Goal: Task Accomplishment & Management: Use online tool/utility

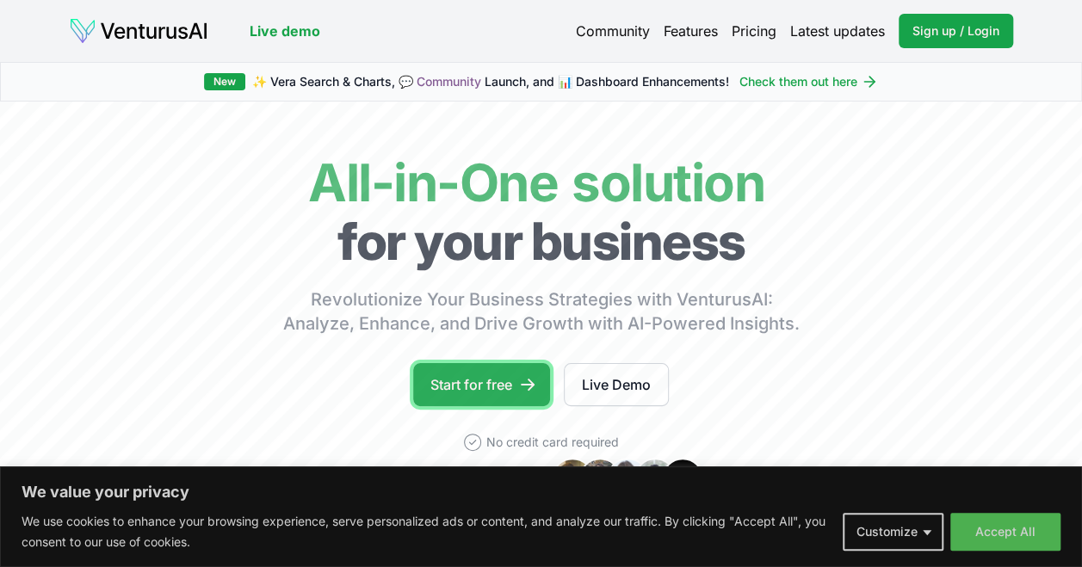
click at [439, 387] on link "Start for free" at bounding box center [481, 384] width 137 height 43
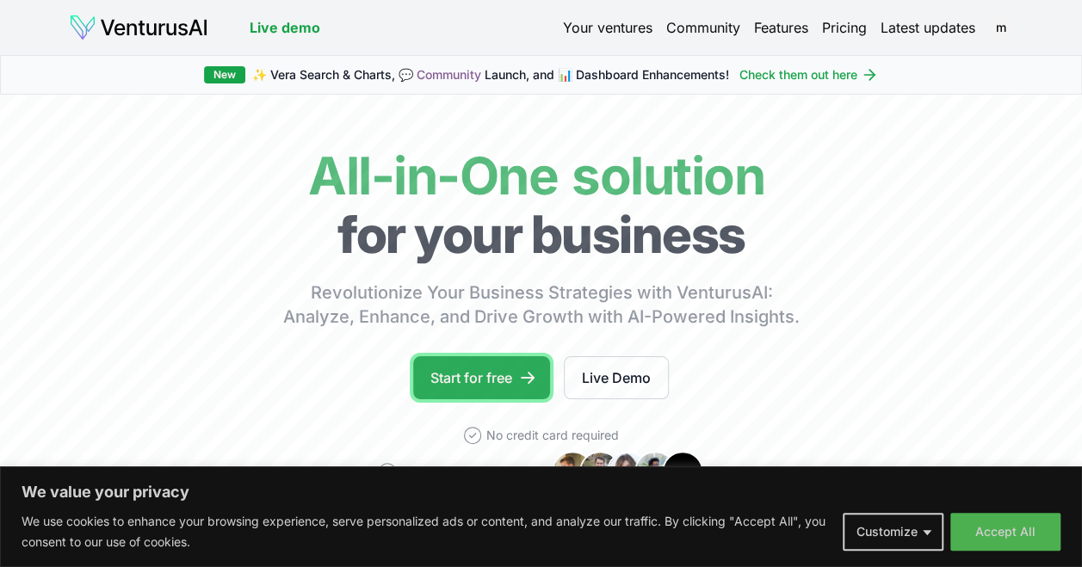
click at [482, 374] on link "Start for free" at bounding box center [481, 377] width 137 height 43
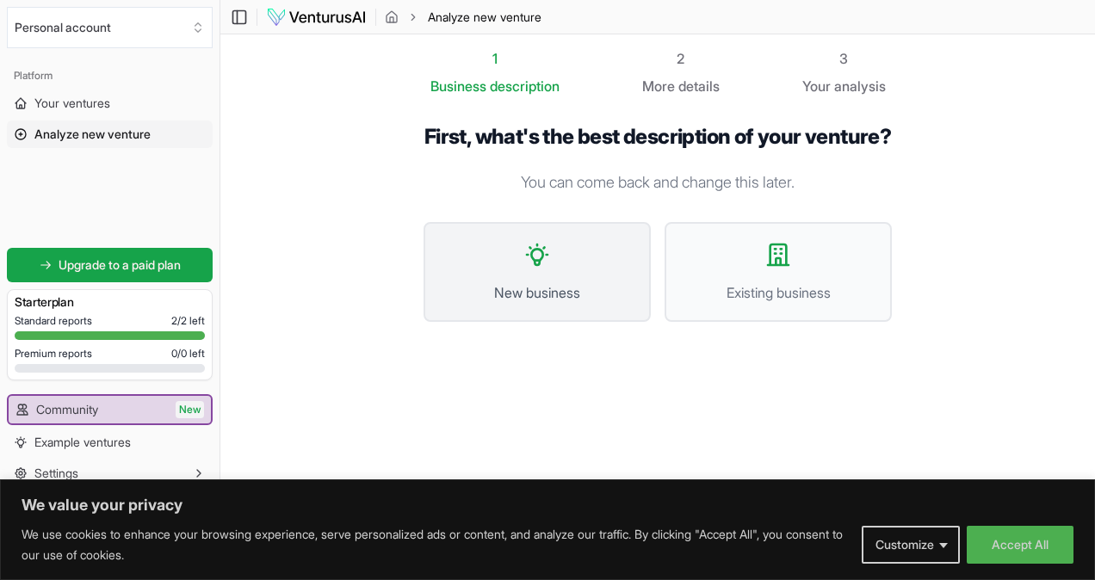
click at [555, 300] on button "New business" at bounding box center [536, 272] width 227 height 100
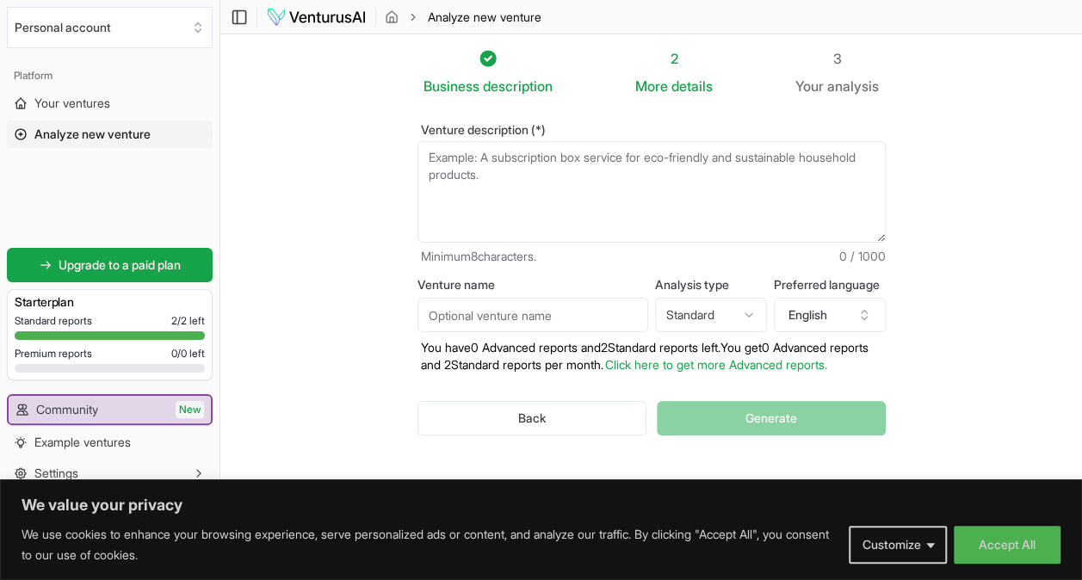
click at [632, 192] on textarea "Venture description (*)" at bounding box center [651, 192] width 468 height 102
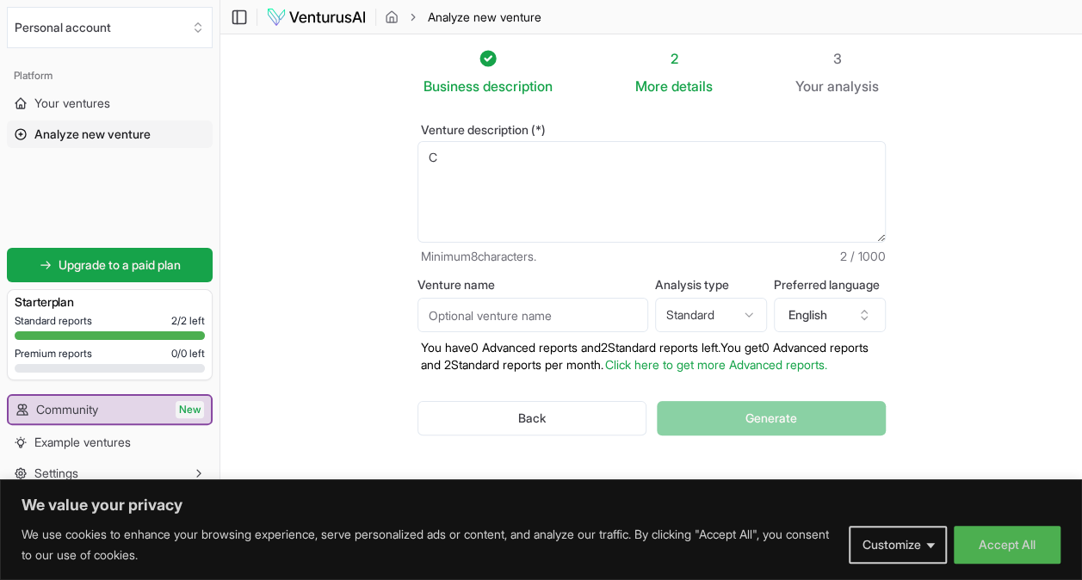
type textarea "C"
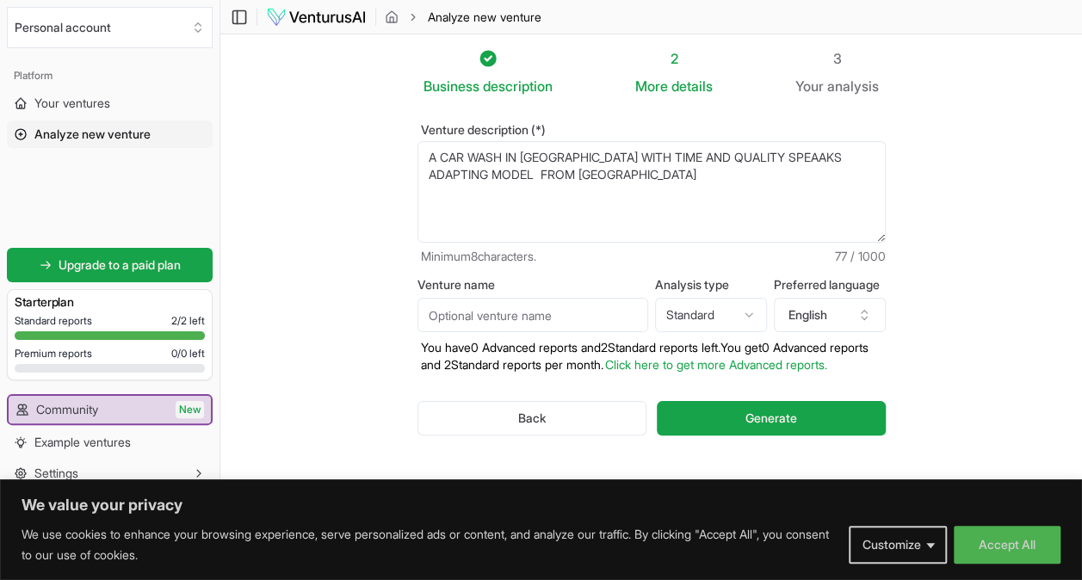
scroll to position [13, 0]
type textarea "A CAR WASH IN [GEOGRAPHIC_DATA] WITH TIME AND QUALITY SPEAAKS ADAPTING MODEL FR…"
click at [573, 306] on input "Venture name" at bounding box center [532, 315] width 231 height 34
click at [731, 423] on button "Generate" at bounding box center [771, 418] width 228 height 34
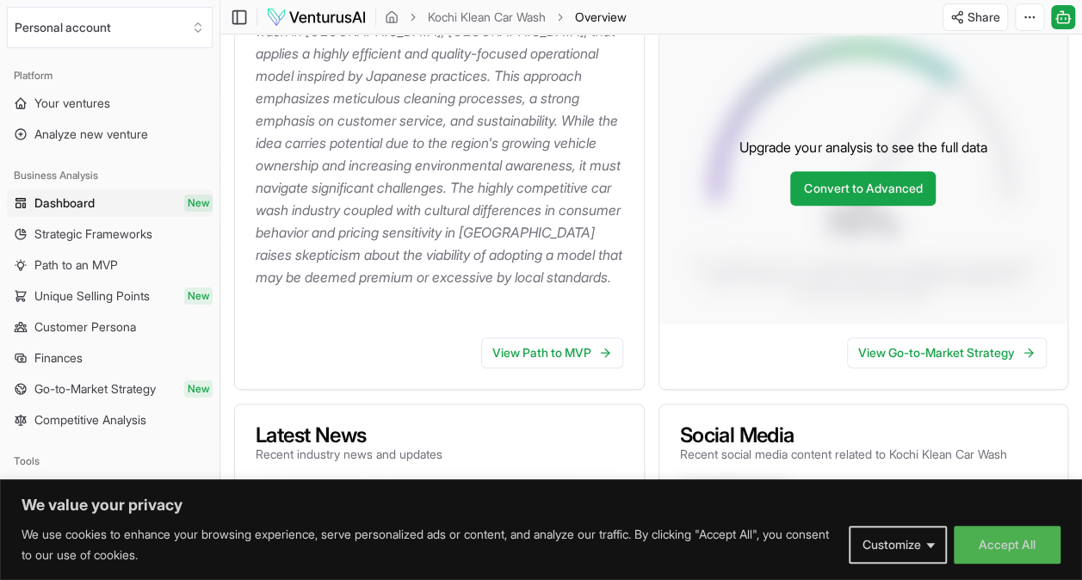
scroll to position [303, 0]
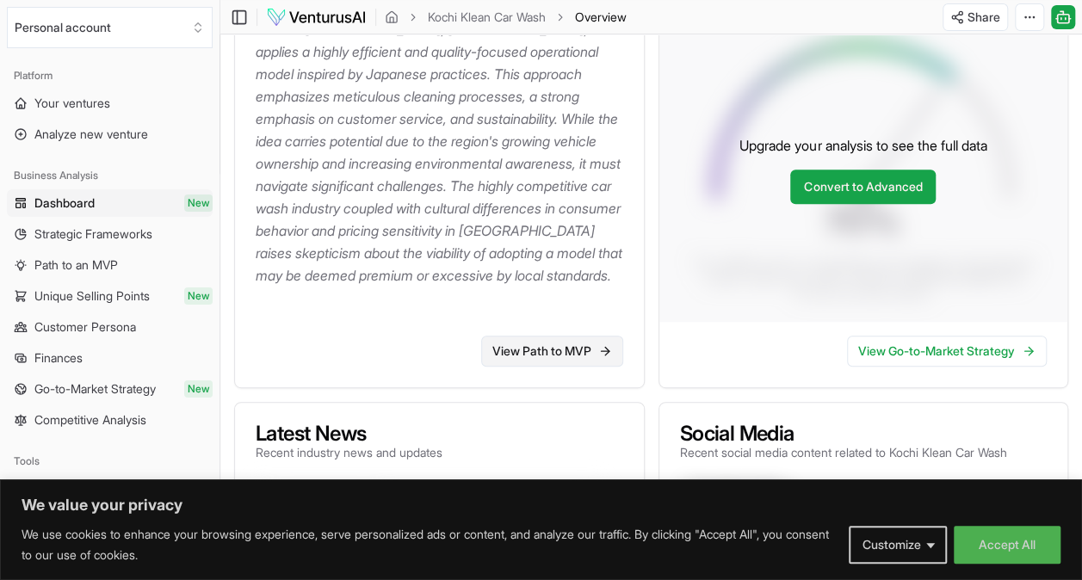
click at [559, 356] on link "View Path to MVP" at bounding box center [552, 351] width 142 height 31
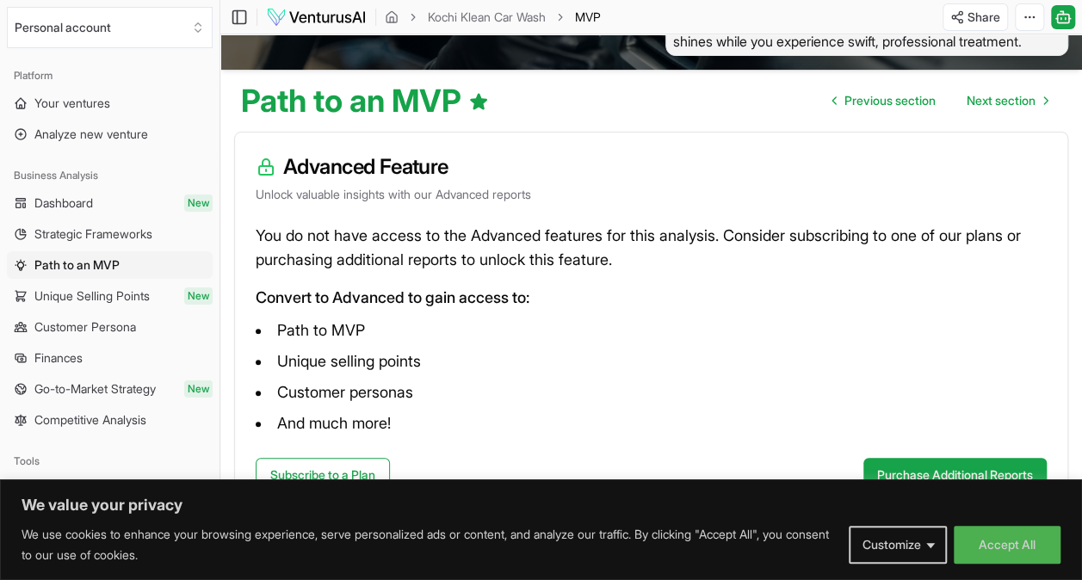
scroll to position [120, 0]
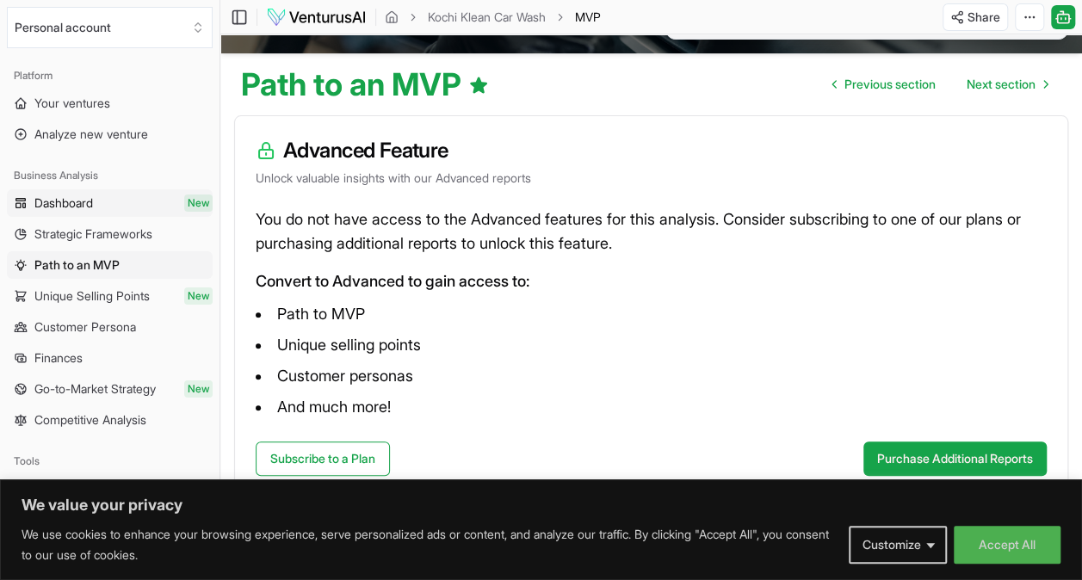
click at [69, 201] on span "Dashboard" at bounding box center [63, 203] width 59 height 17
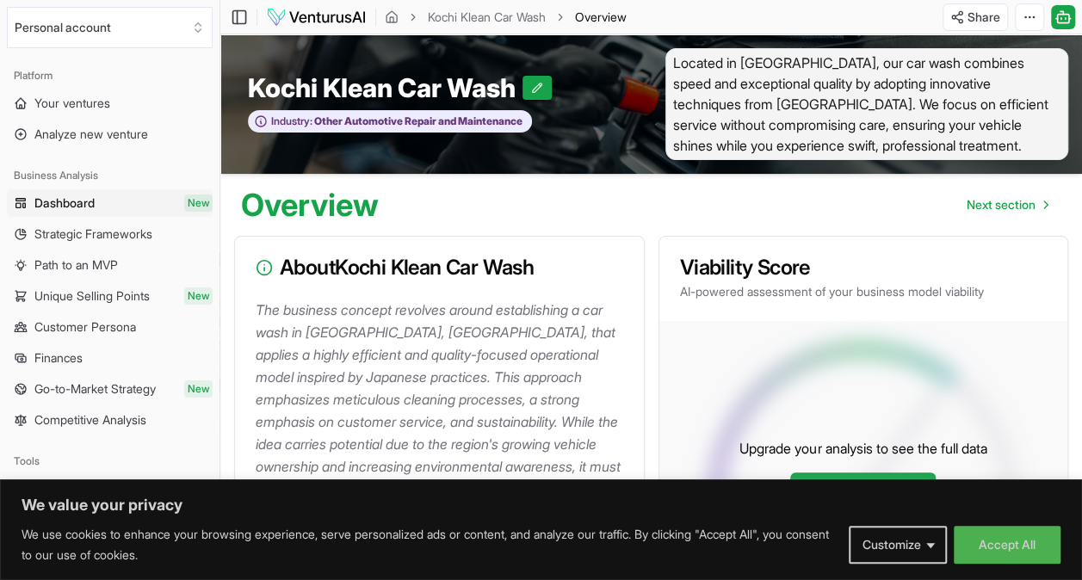
scroll to position [121, 0]
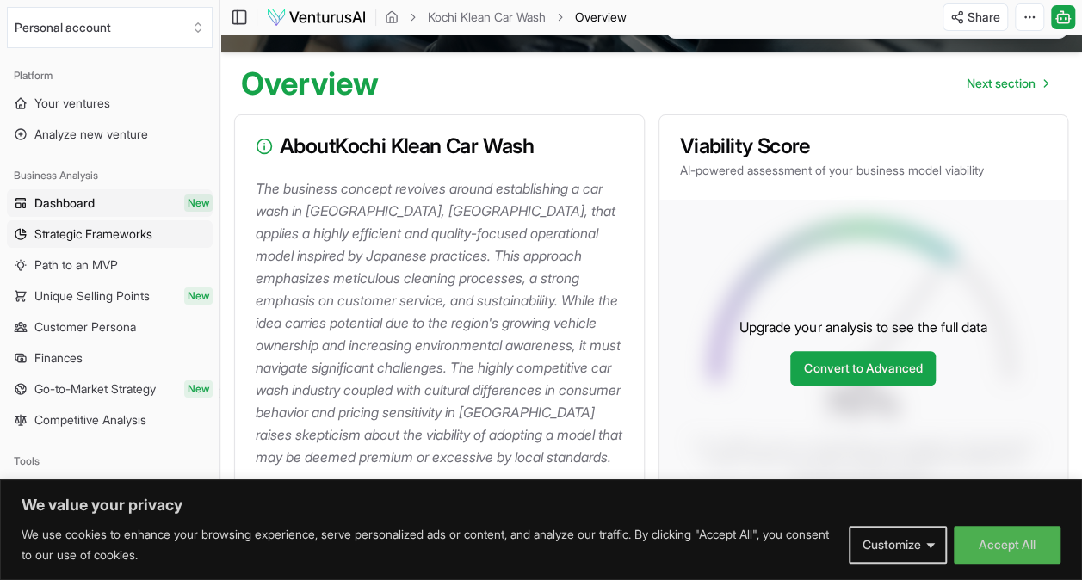
click at [138, 236] on span "Strategic Frameworks" at bounding box center [93, 234] width 118 height 17
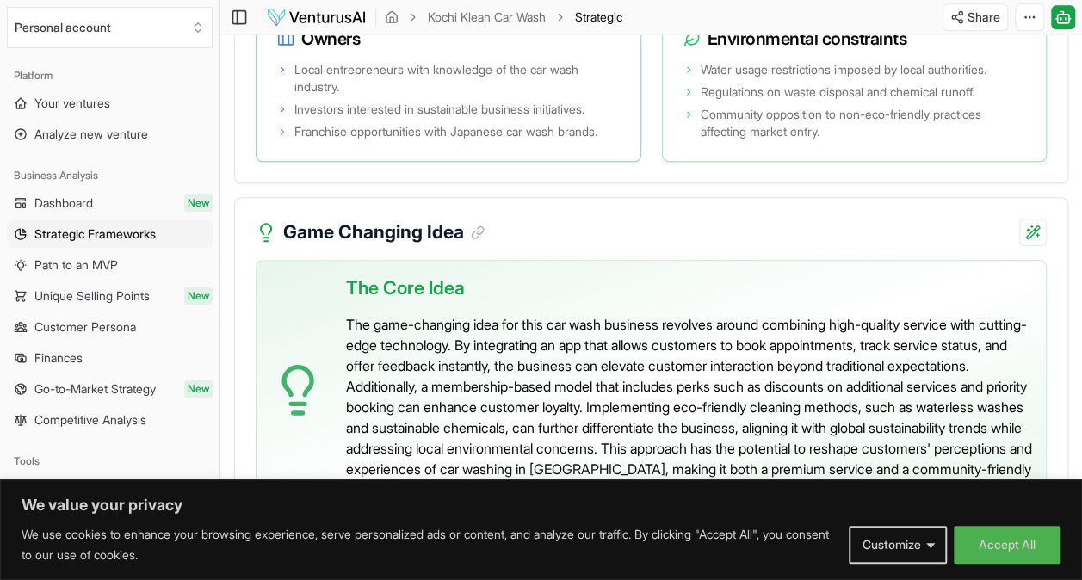
scroll to position [4011, 0]
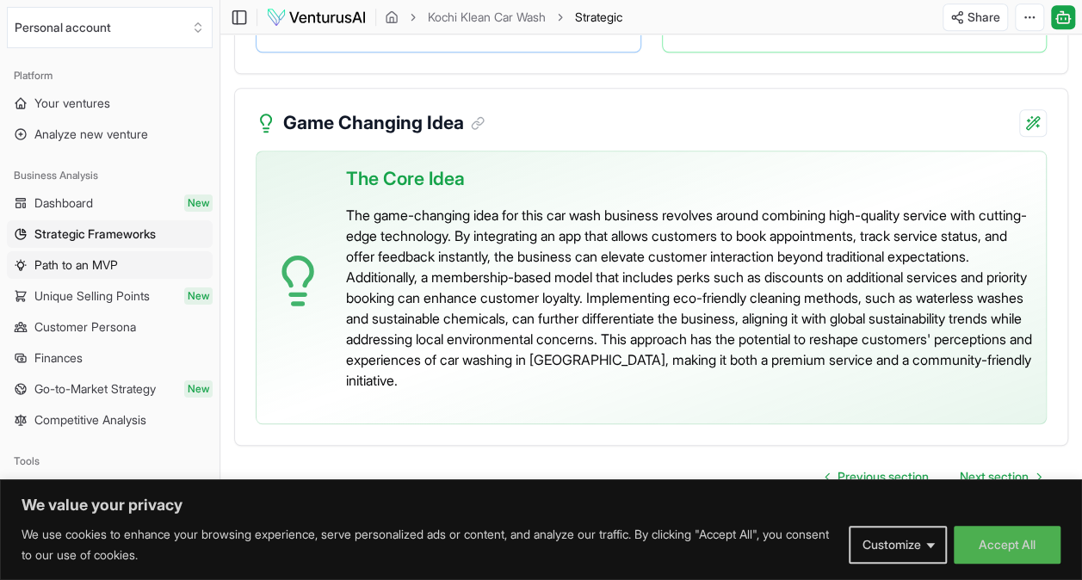
click at [65, 261] on span "Path to an MVP" at bounding box center [75, 264] width 83 height 17
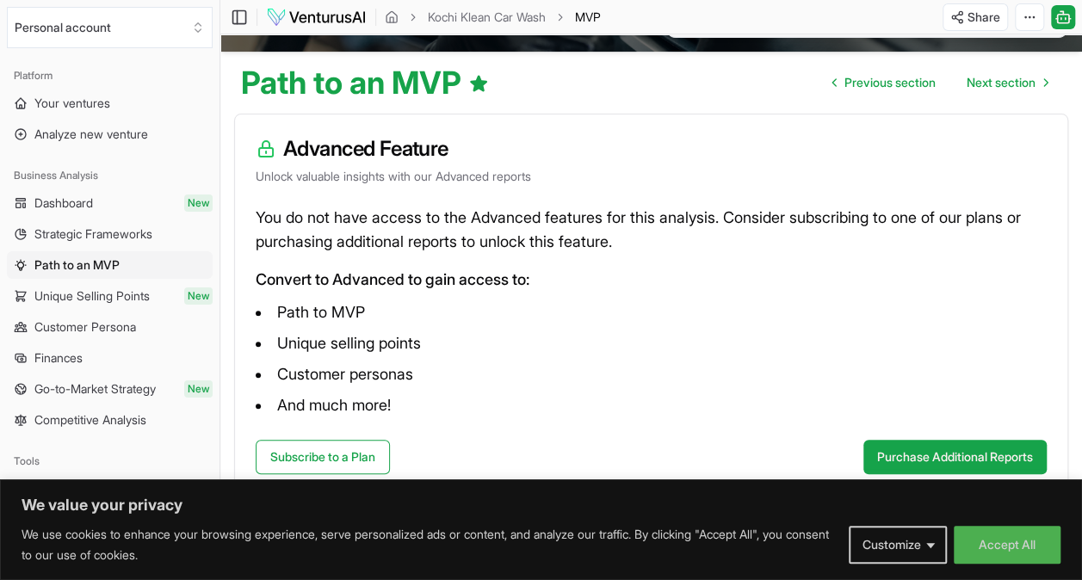
scroll to position [114, 0]
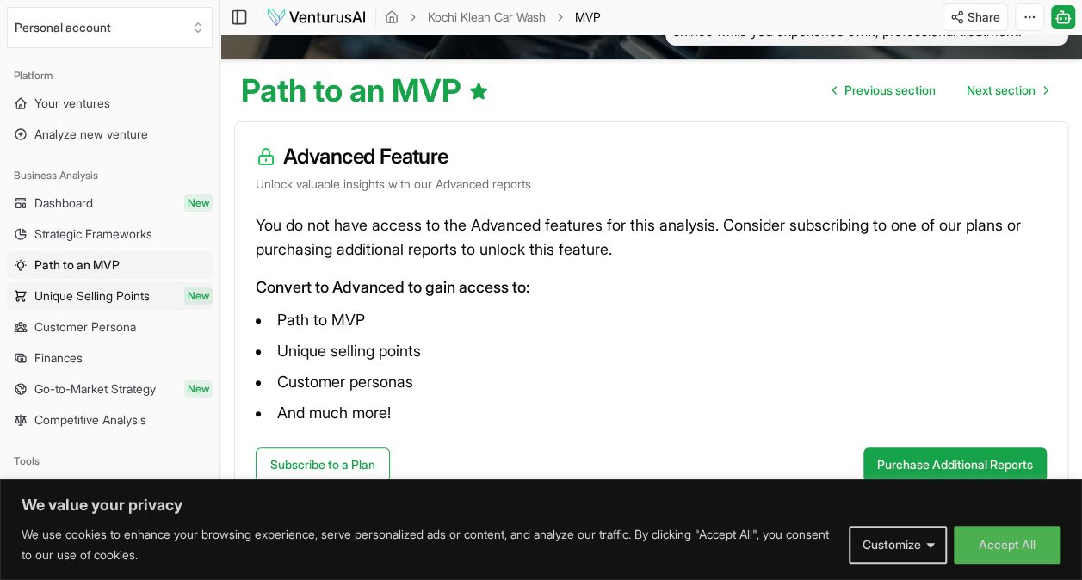
click at [119, 300] on span "Unique Selling Points" at bounding box center [91, 295] width 115 height 17
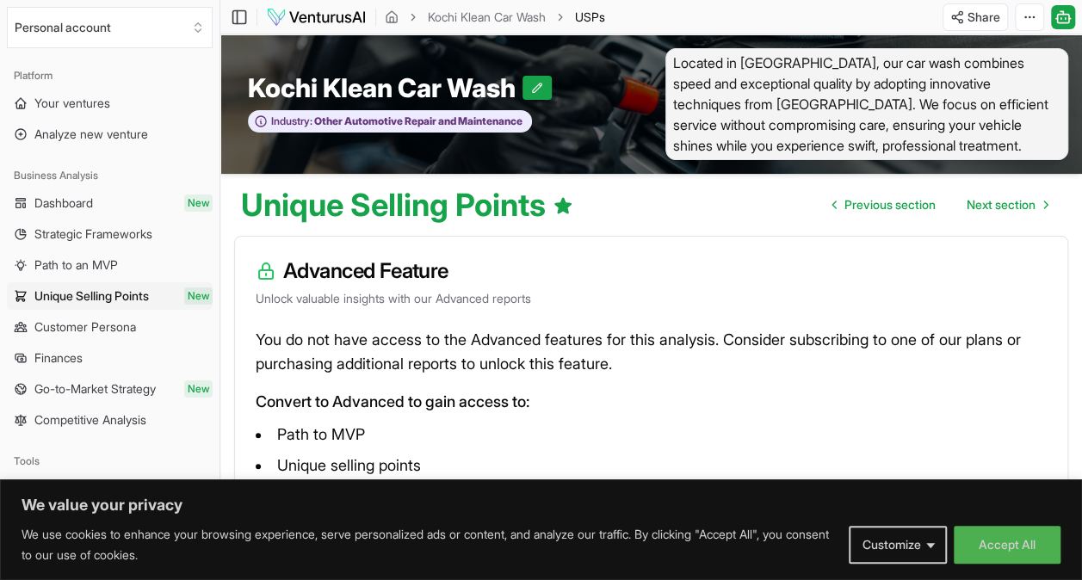
click at [119, 322] on span "Customer Persona" at bounding box center [85, 326] width 102 height 17
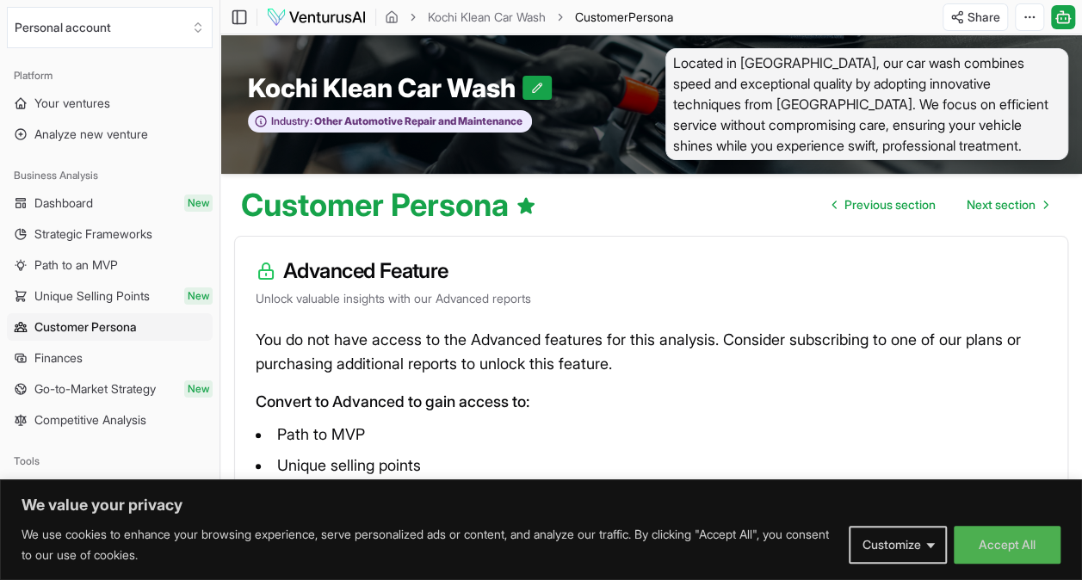
scroll to position [122, 0]
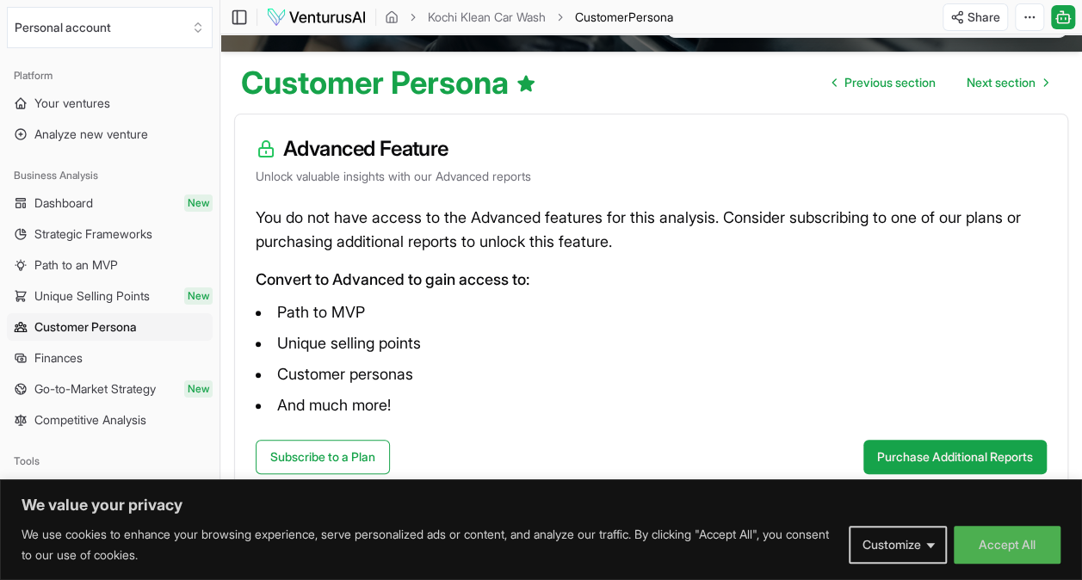
click at [34, 361] on span "Finances" at bounding box center [58, 357] width 48 height 17
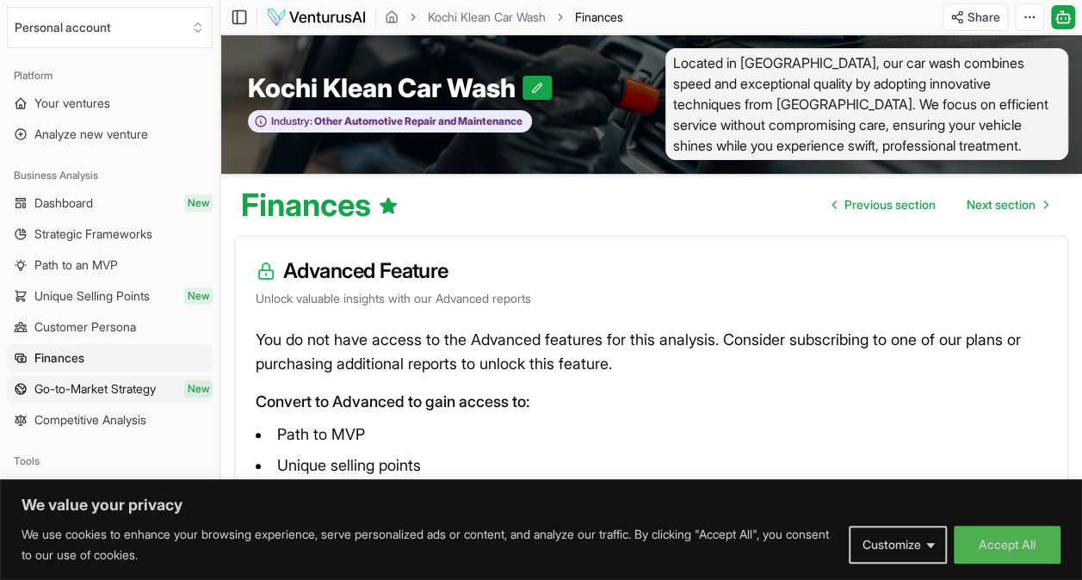
click at [72, 395] on span "Go-to-Market Strategy" at bounding box center [94, 388] width 121 height 17
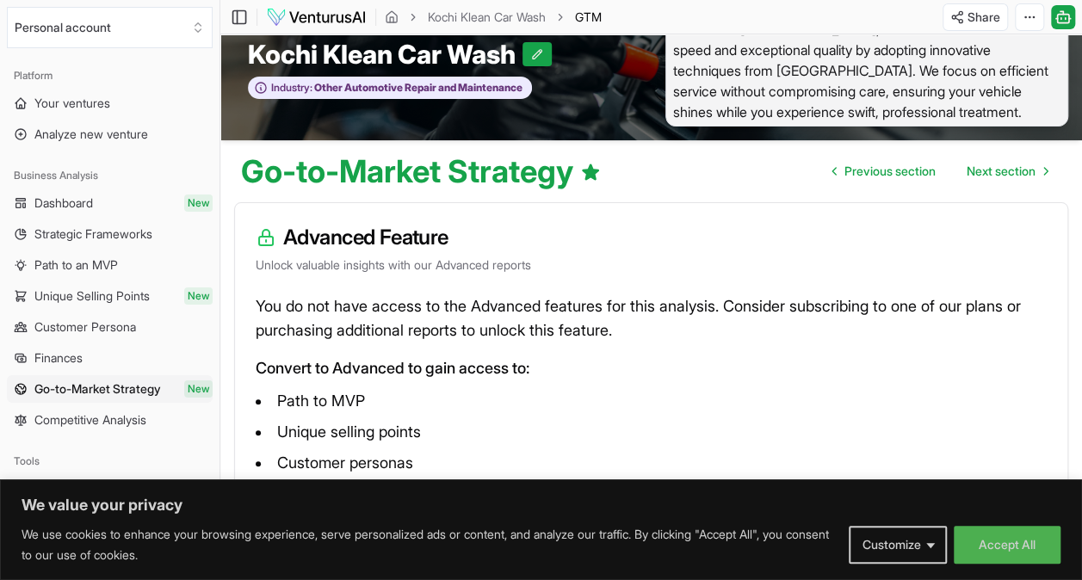
scroll to position [122, 0]
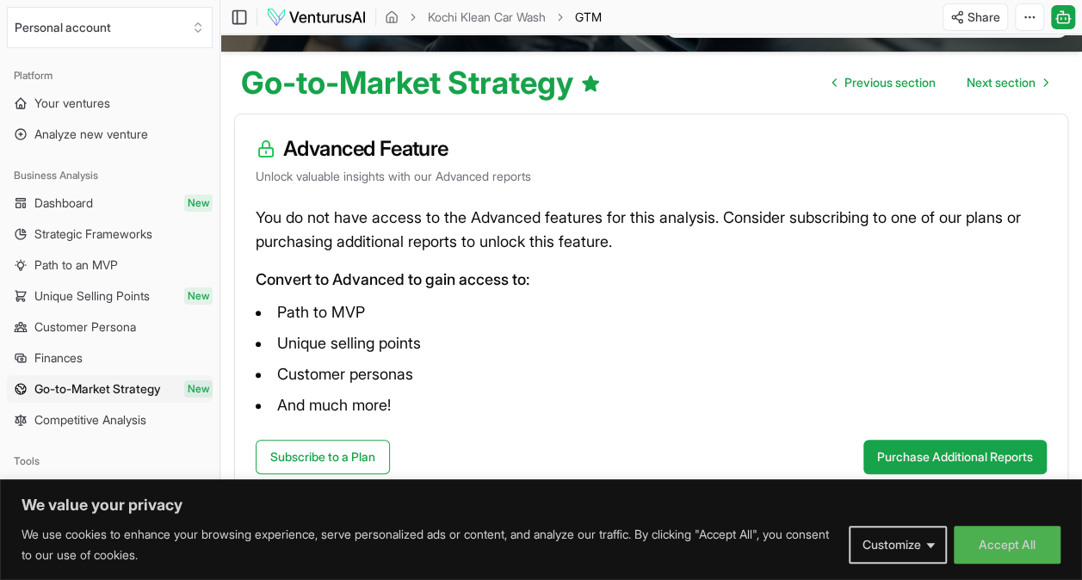
click at [100, 411] on span "Competitive Analysis" at bounding box center [90, 419] width 112 height 17
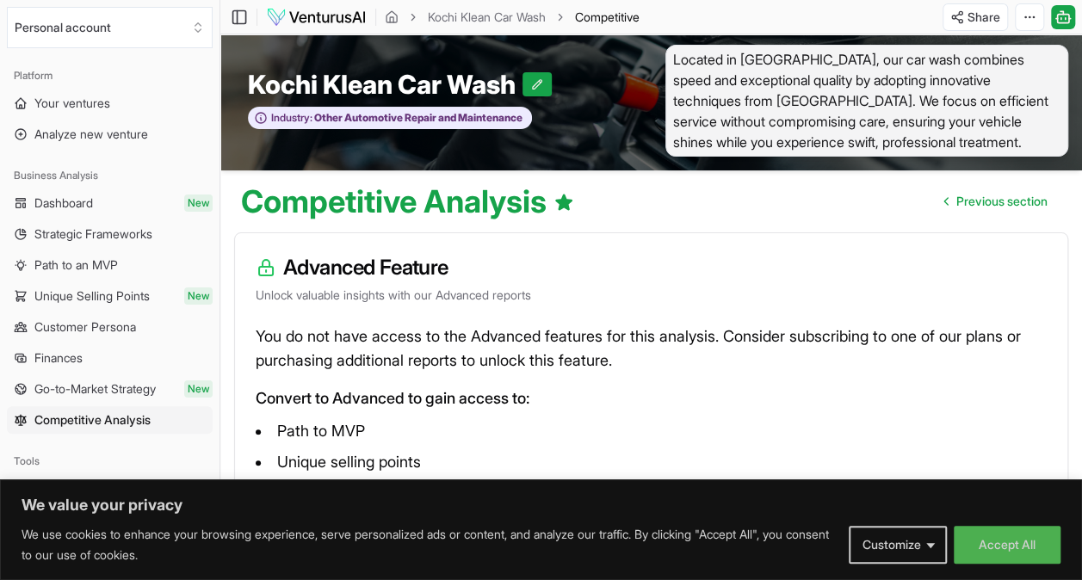
scroll to position [2, 0]
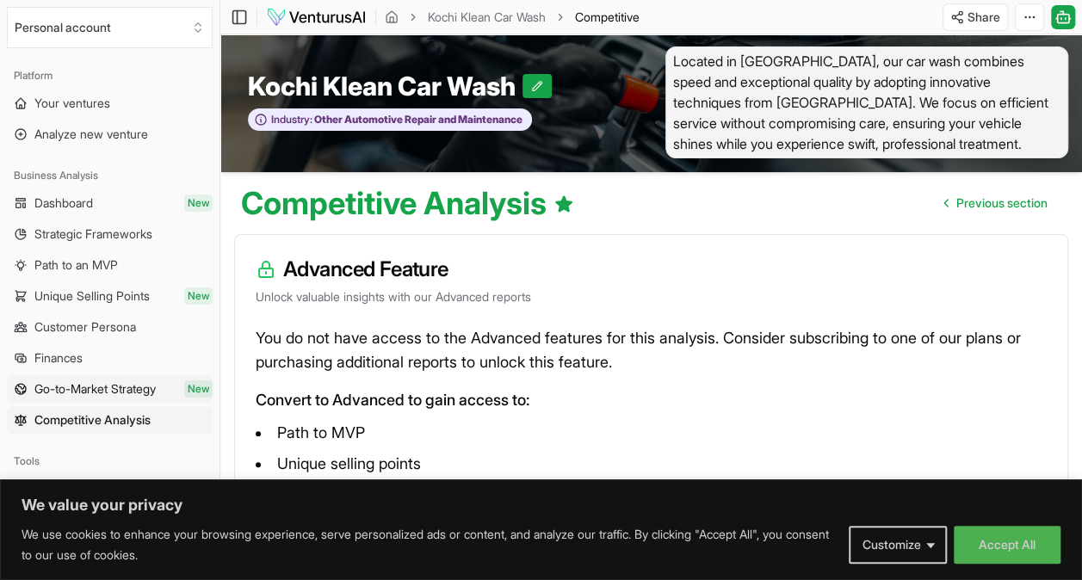
click at [51, 382] on span "Go-to-Market Strategy" at bounding box center [94, 388] width 121 height 17
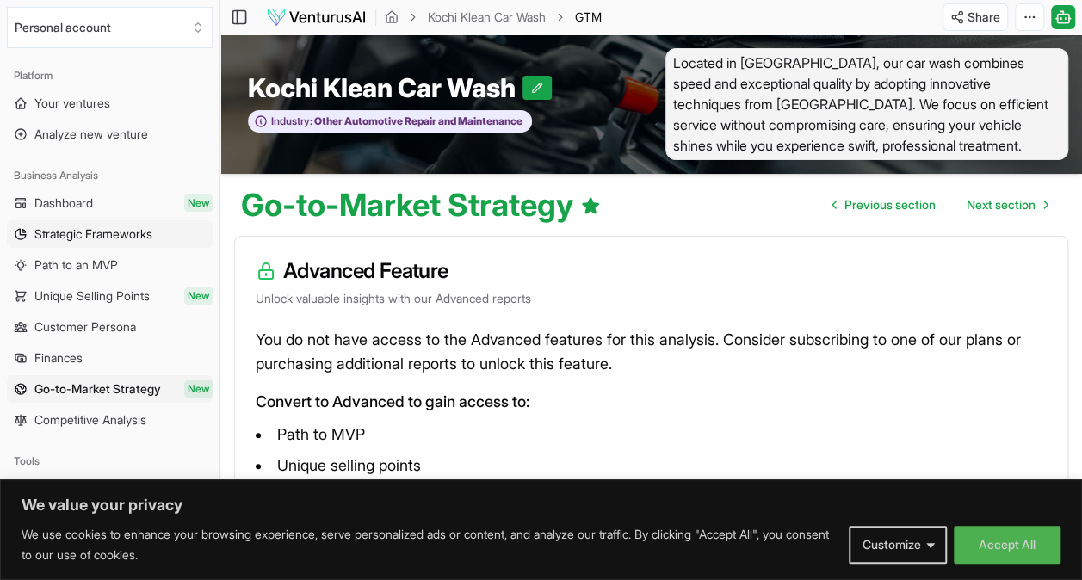
click at [63, 238] on span "Strategic Frameworks" at bounding box center [93, 234] width 118 height 17
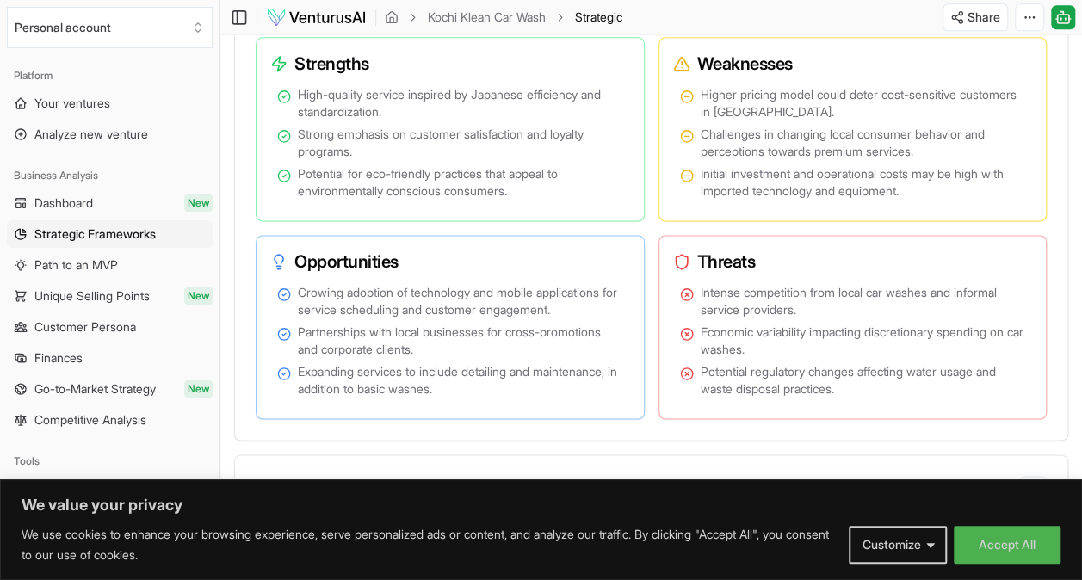
scroll to position [1202, 0]
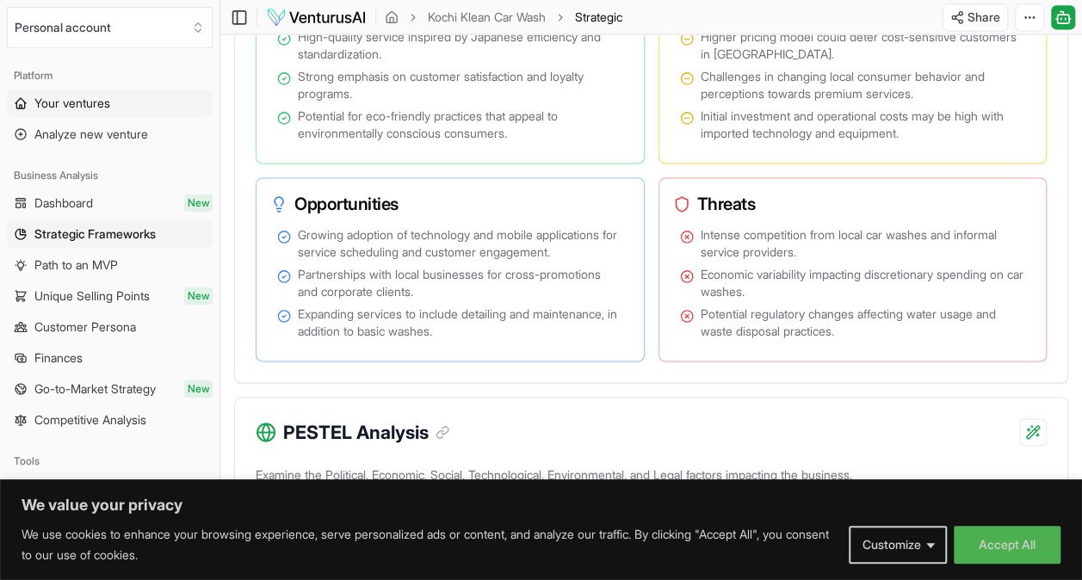
click at [99, 102] on span "Your ventures" at bounding box center [72, 103] width 76 height 17
